Goal: Find specific page/section: Find specific page/section

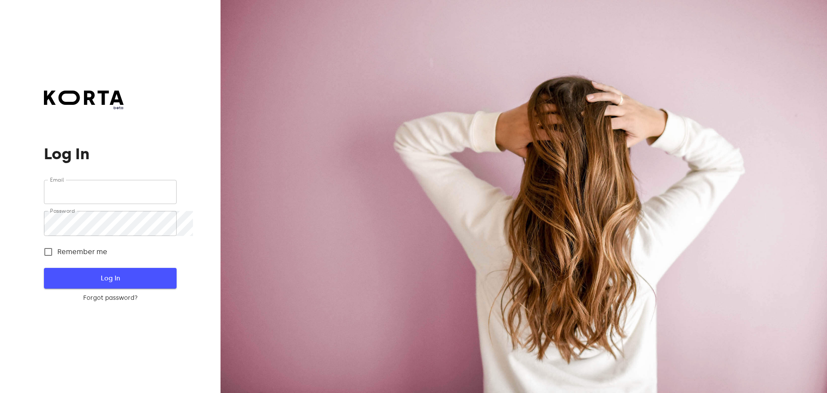
type input "[EMAIL_ADDRESS][DOMAIN_NAME]"
click at [141, 284] on span "Log In" at bounding box center [110, 277] width 105 height 11
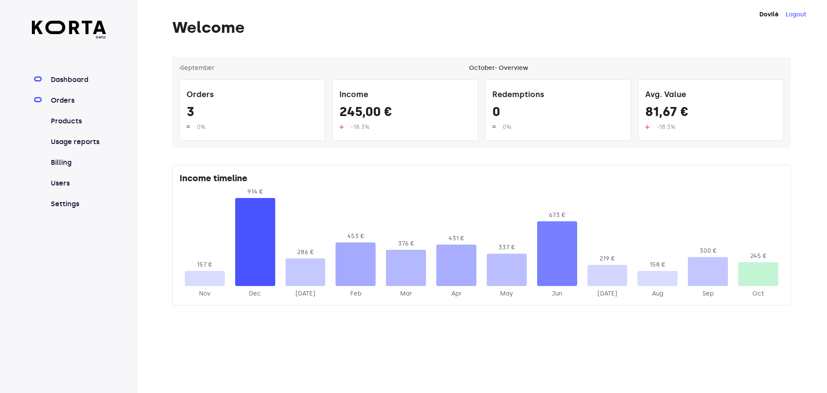
click at [61, 106] on link "Orders" at bounding box center [77, 100] width 57 height 10
